Goal: Find specific page/section

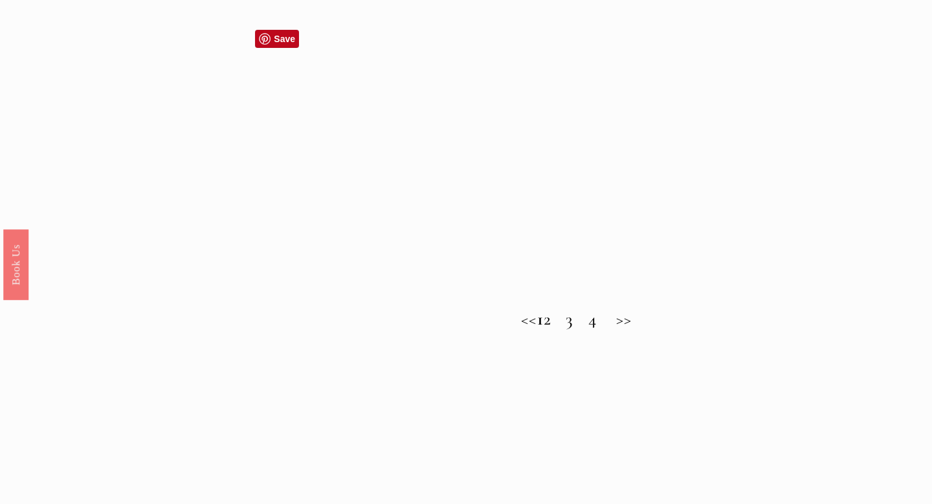
scroll to position [1172, 0]
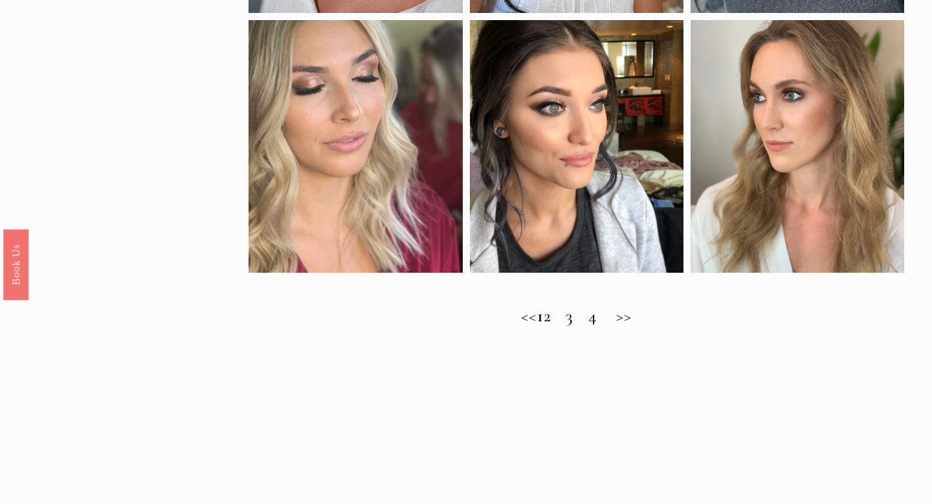
click at [566, 320] on h2 "<< 1 2 3 4 >>" at bounding box center [576, 316] width 655 height 21
click at [607, 317] on h2 "<< 1 2 3 4 >>" at bounding box center [576, 316] width 655 height 21
click at [612, 322] on h2 "<< 1 2 3 4 >>" at bounding box center [576, 316] width 655 height 21
click at [581, 319] on h2 "<< 1 2 3 4 >>" at bounding box center [576, 316] width 655 height 21
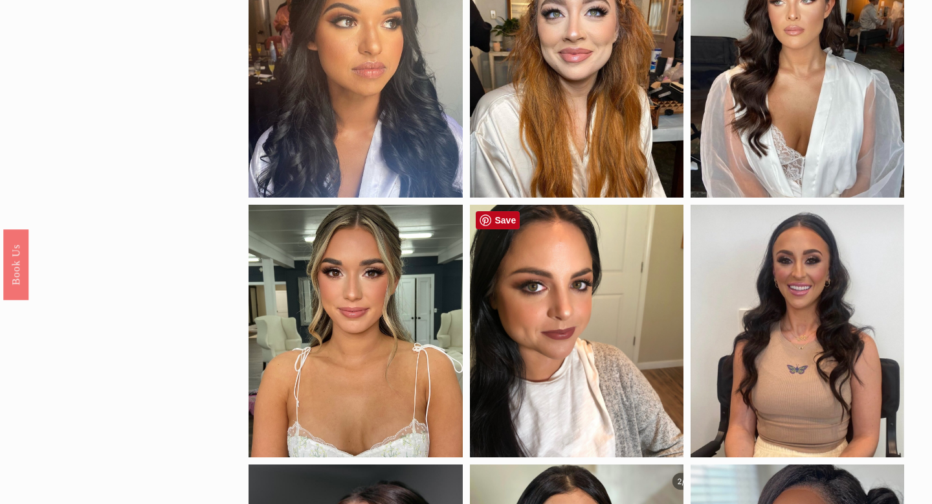
scroll to position [426, 0]
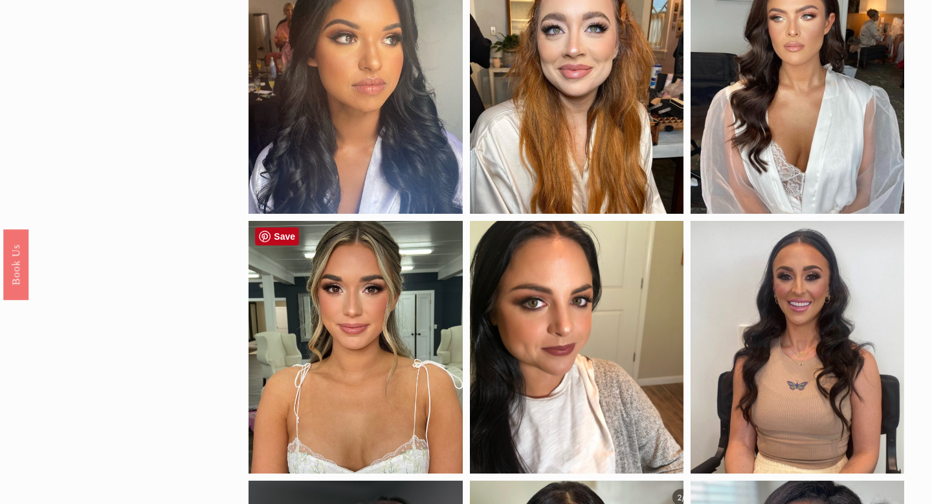
click at [389, 340] on div at bounding box center [356, 347] width 214 height 252
click at [322, 293] on div at bounding box center [356, 347] width 214 height 252
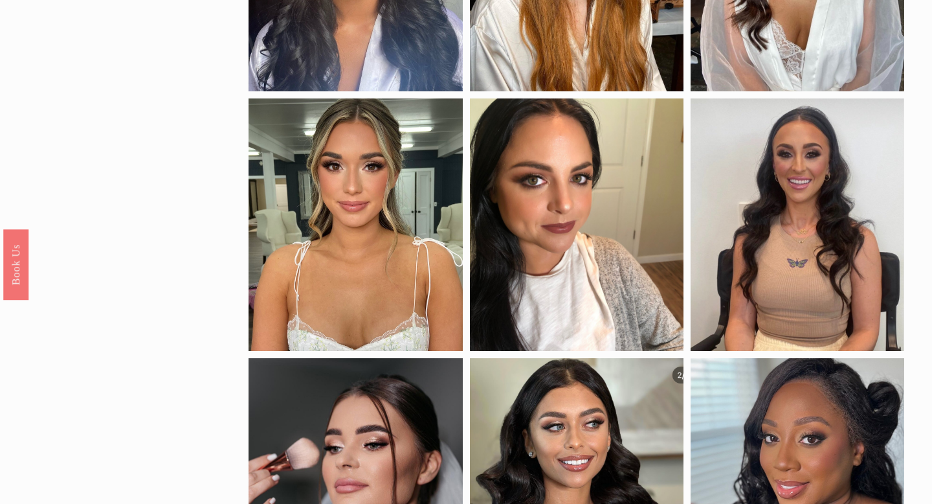
scroll to position [570, 0]
